Goal: Transaction & Acquisition: Purchase product/service

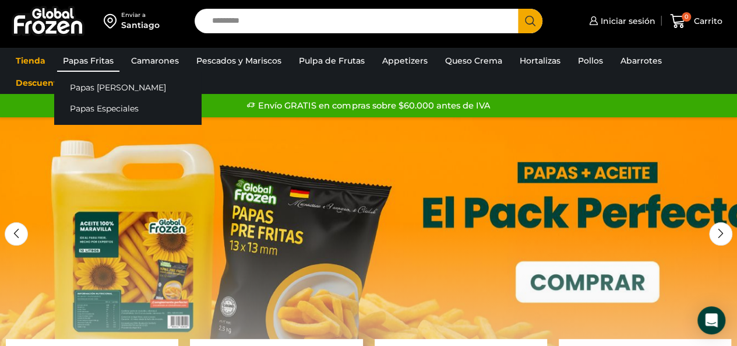
click at [99, 59] on link "Papas Fritas" at bounding box center [88, 61] width 62 height 22
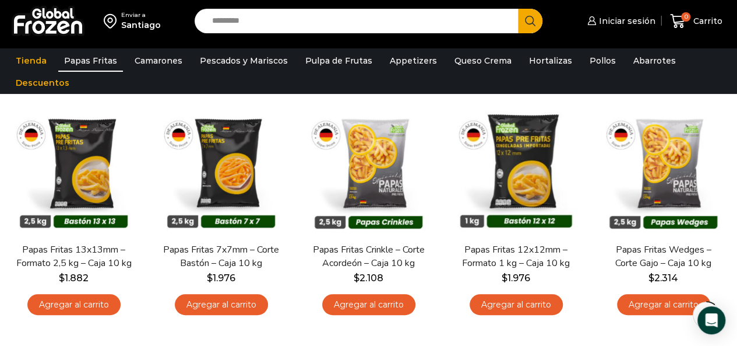
scroll to position [98, 0]
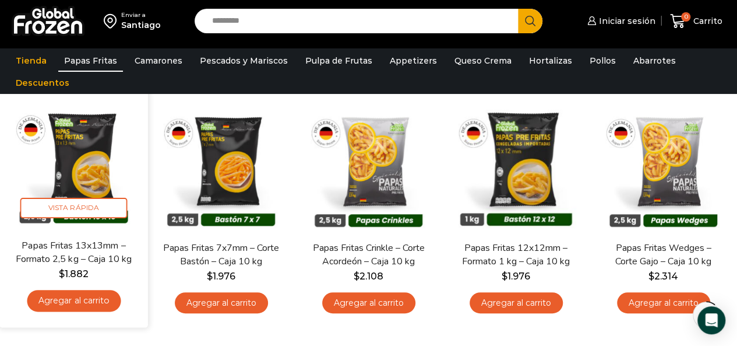
click at [47, 302] on link "Agregar al carrito" at bounding box center [74, 301] width 94 height 22
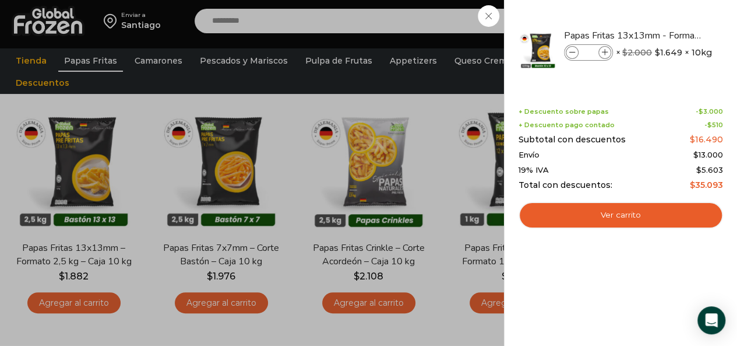
click at [667, 35] on div "1 [GEOGRAPHIC_DATA] 1 1 Shopping Cart *" at bounding box center [696, 21] width 58 height 27
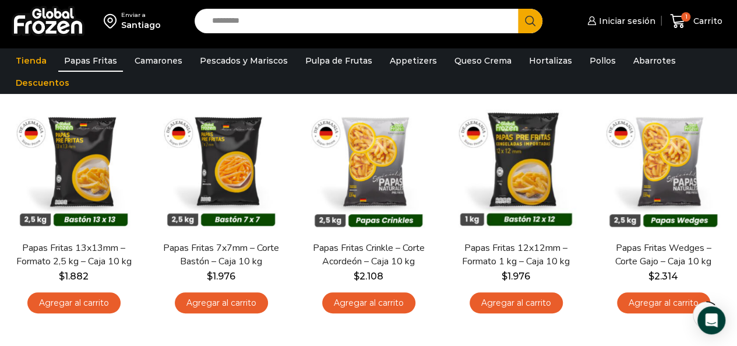
click at [286, 325] on div "En stock [GEOGRAPHIC_DATA] Papas Fritas 7x7mm – Corte Bastón – Caja 10 kg $ 1.9…" at bounding box center [220, 211] width 147 height 235
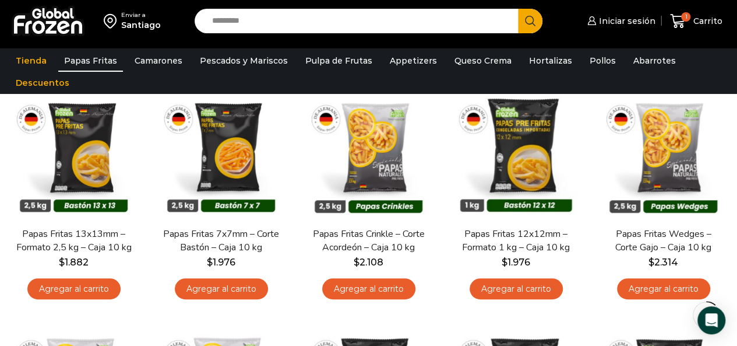
scroll to position [94, 0]
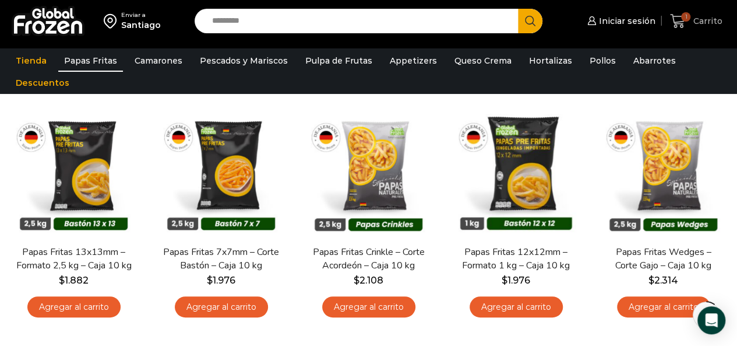
click at [684, 22] on icon at bounding box center [678, 21] width 16 height 16
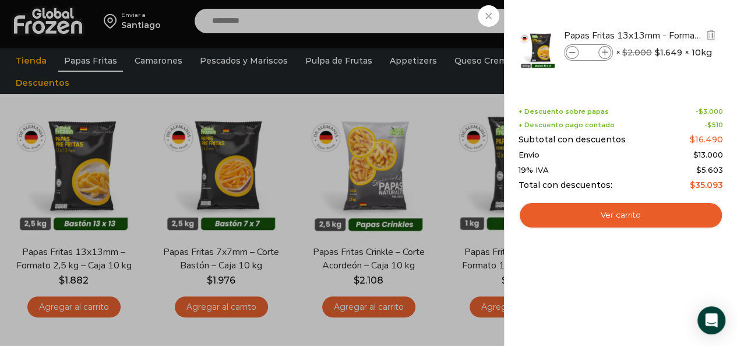
click at [603, 50] on icon at bounding box center [605, 53] width 6 height 6
type input "*"
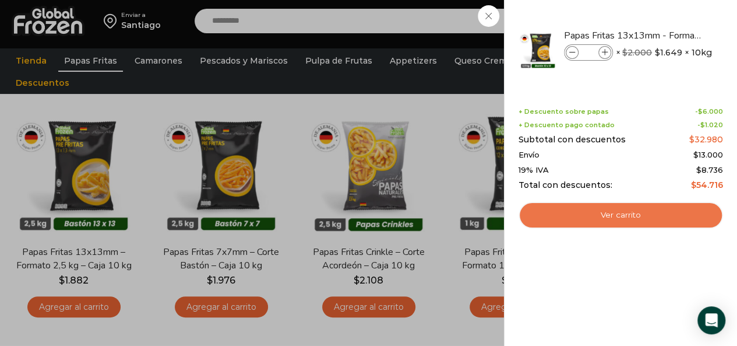
click at [604, 206] on link "Ver carrito" at bounding box center [621, 215] width 205 height 27
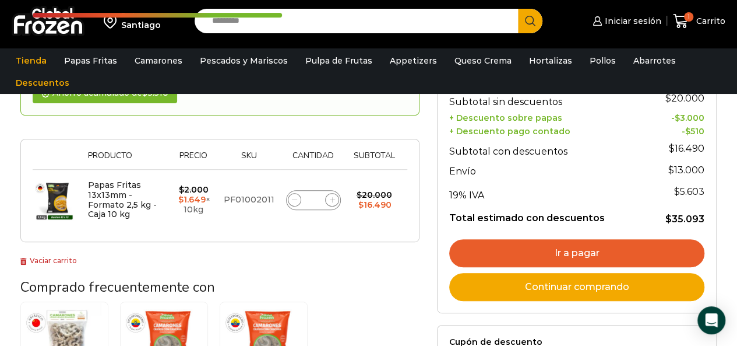
scroll to position [186, 0]
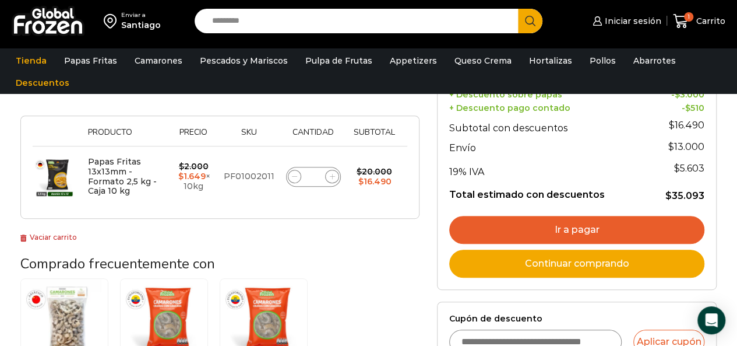
click at [556, 339] on input "Cupón de descuento" at bounding box center [535, 341] width 173 height 24
type input "*********"
click at [652, 336] on button "Aplicar cupón" at bounding box center [668, 341] width 71 height 24
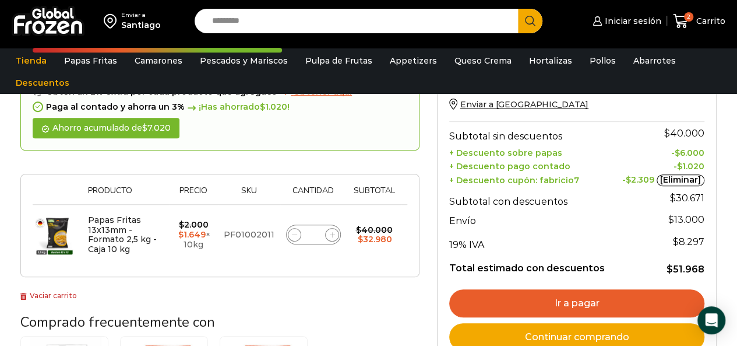
scroll to position [186, 0]
